Goal: Task Accomplishment & Management: Manage account settings

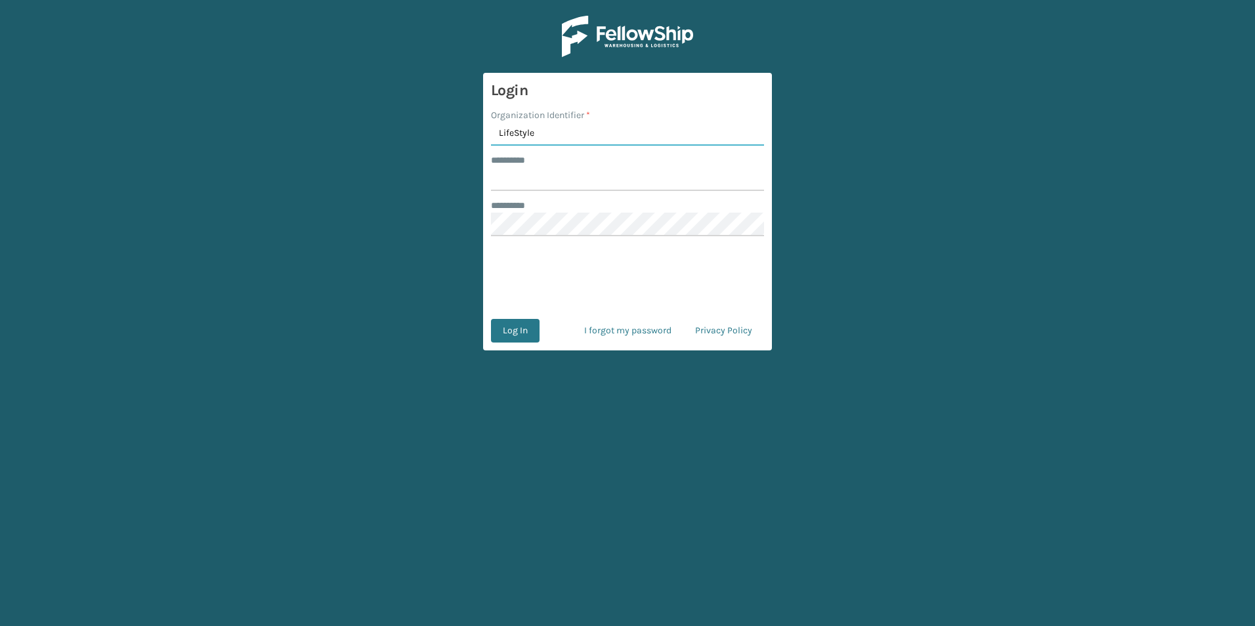
type input "LifeStyle"
type input "*****"
click at [514, 333] on button "Log In" at bounding box center [515, 331] width 49 height 24
click at [491, 319] on button "Log In" at bounding box center [515, 331] width 49 height 24
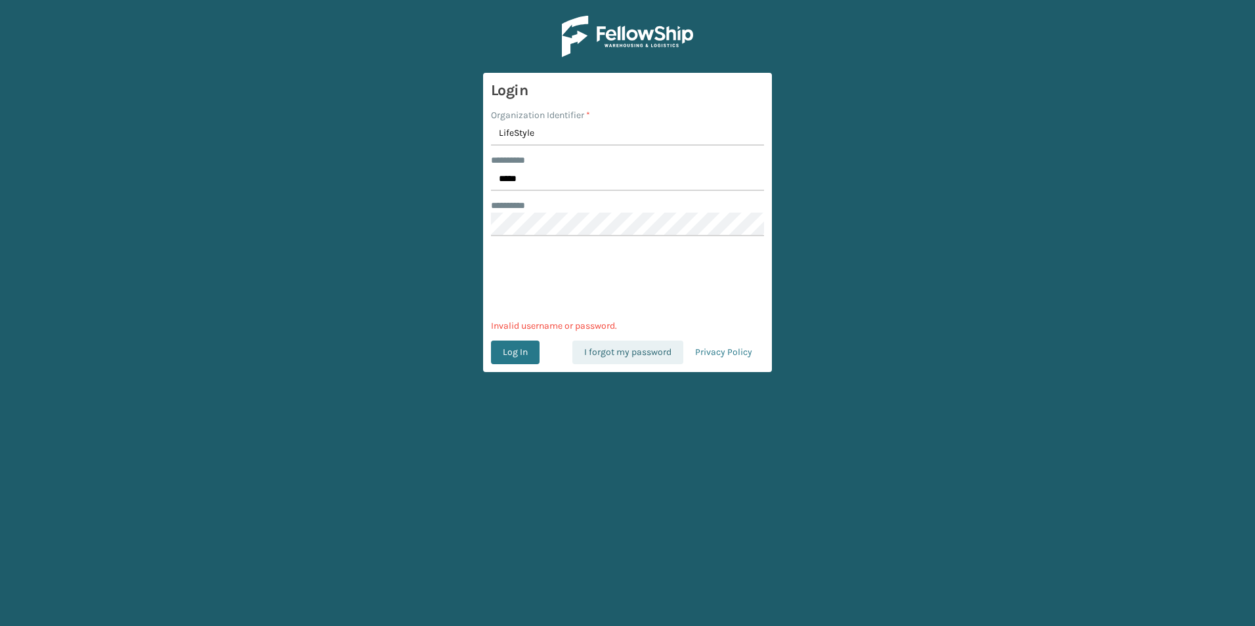
click at [670, 349] on link "I forgot my password" at bounding box center [627, 353] width 111 height 24
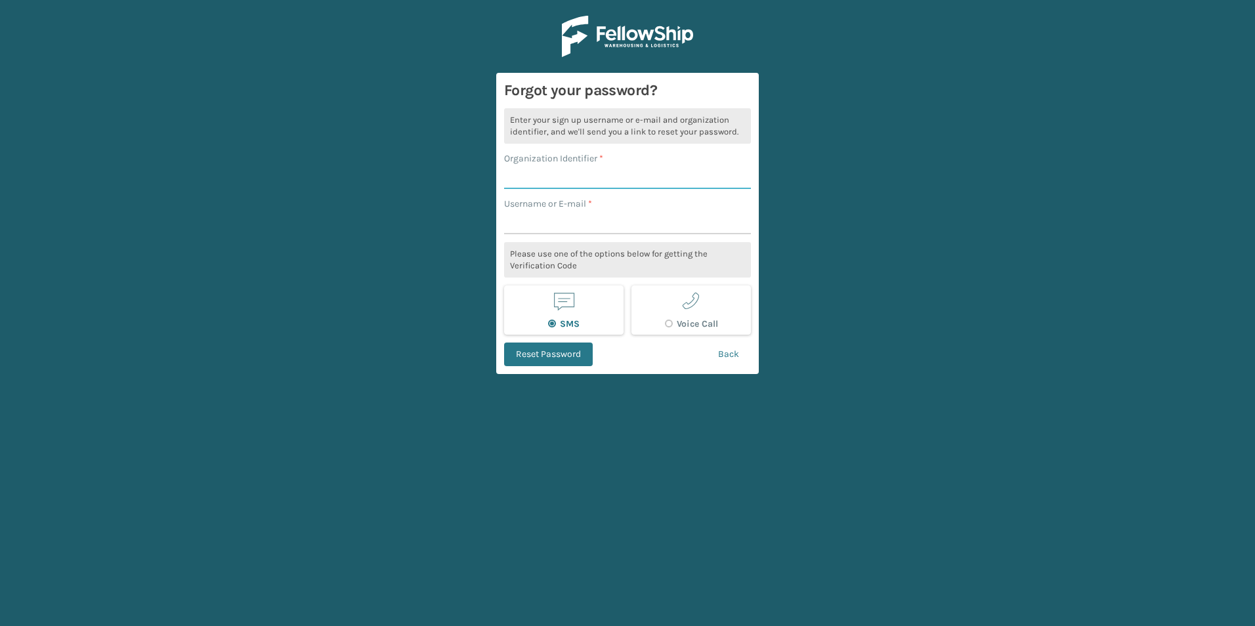
click at [597, 181] on input "Organization Identifier *" at bounding box center [627, 177] width 247 height 24
type input "LifeStyle"
type input "isaac@lifestylesolutions.com"
click at [504, 343] on button "Reset Password" at bounding box center [548, 355] width 89 height 24
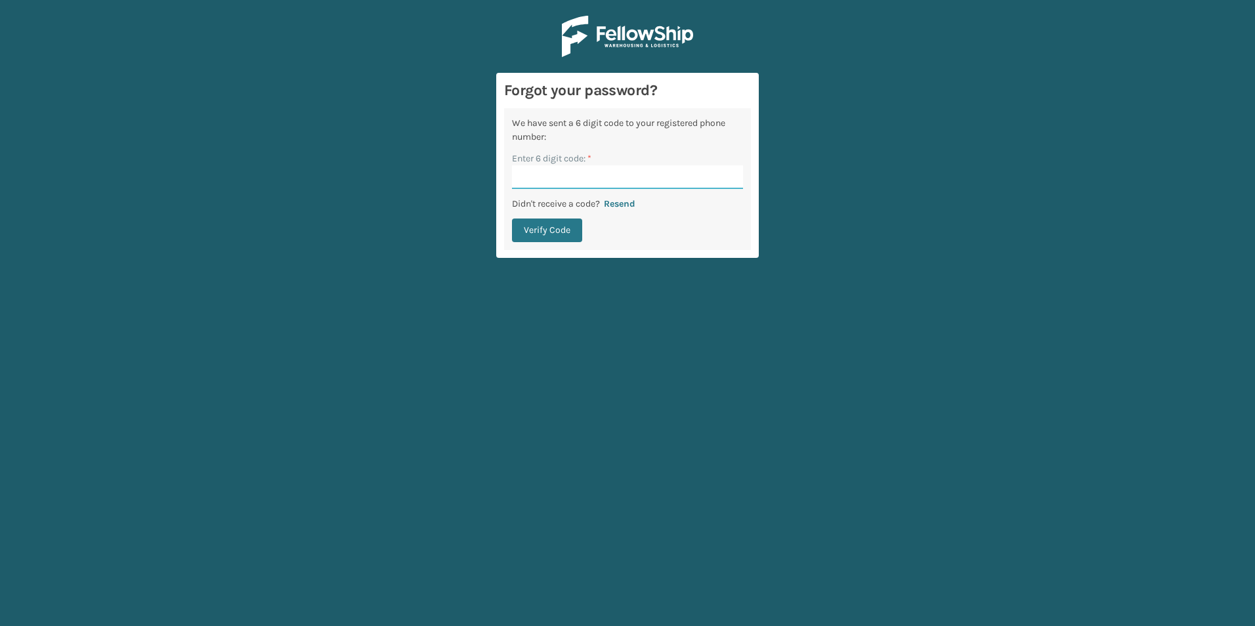
click at [588, 180] on input "Enter 6 digit code: *" at bounding box center [627, 177] width 231 height 24
click at [406, 247] on main "Forgot your password? We have sent a 6 digit code to your registered phone numb…" at bounding box center [627, 313] width 1255 height 626
click at [625, 205] on button "Resend" at bounding box center [619, 204] width 39 height 12
drag, startPoint x: 568, startPoint y: 184, endPoint x: 574, endPoint y: 172, distance: 13.5
click at [569, 182] on input "Enter 6 digit code: *" at bounding box center [627, 177] width 231 height 24
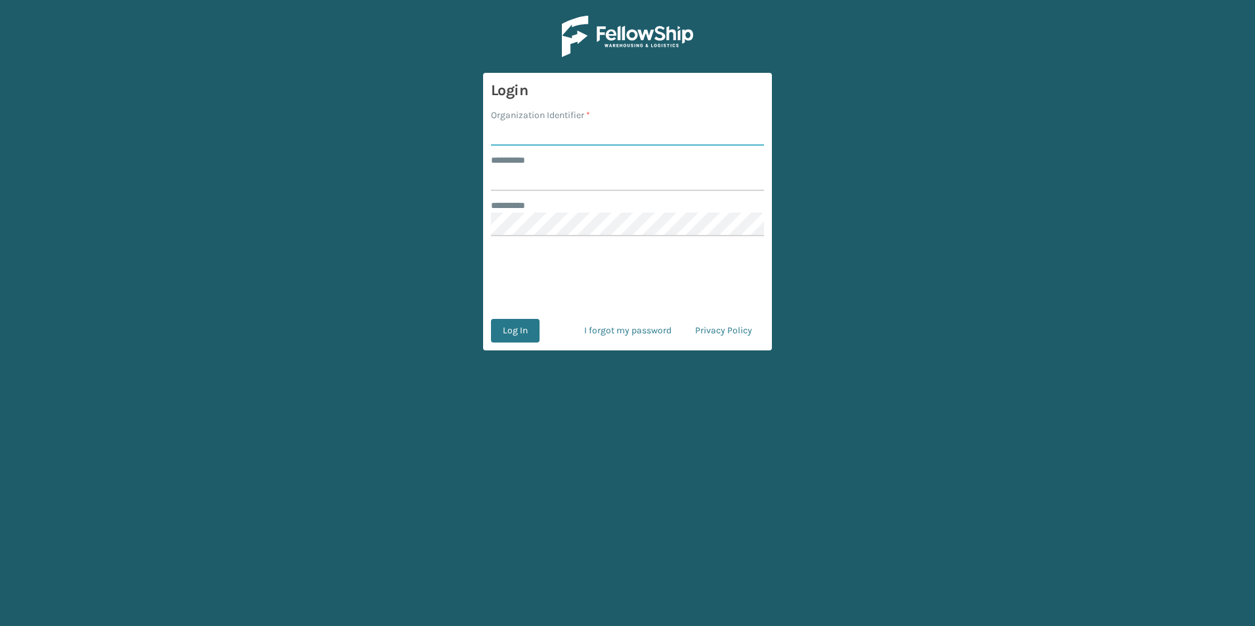
click at [586, 136] on input "Organization Identifier *" at bounding box center [627, 134] width 273 height 24
click at [570, 133] on input "Organization Identifier *" at bounding box center [627, 134] width 273 height 24
type input "LifeStyle"
click at [576, 183] on input "******** *" at bounding box center [627, 179] width 273 height 24
click at [570, 184] on input "******** *" at bounding box center [627, 179] width 273 height 24
